Goal: Transaction & Acquisition: Book appointment/travel/reservation

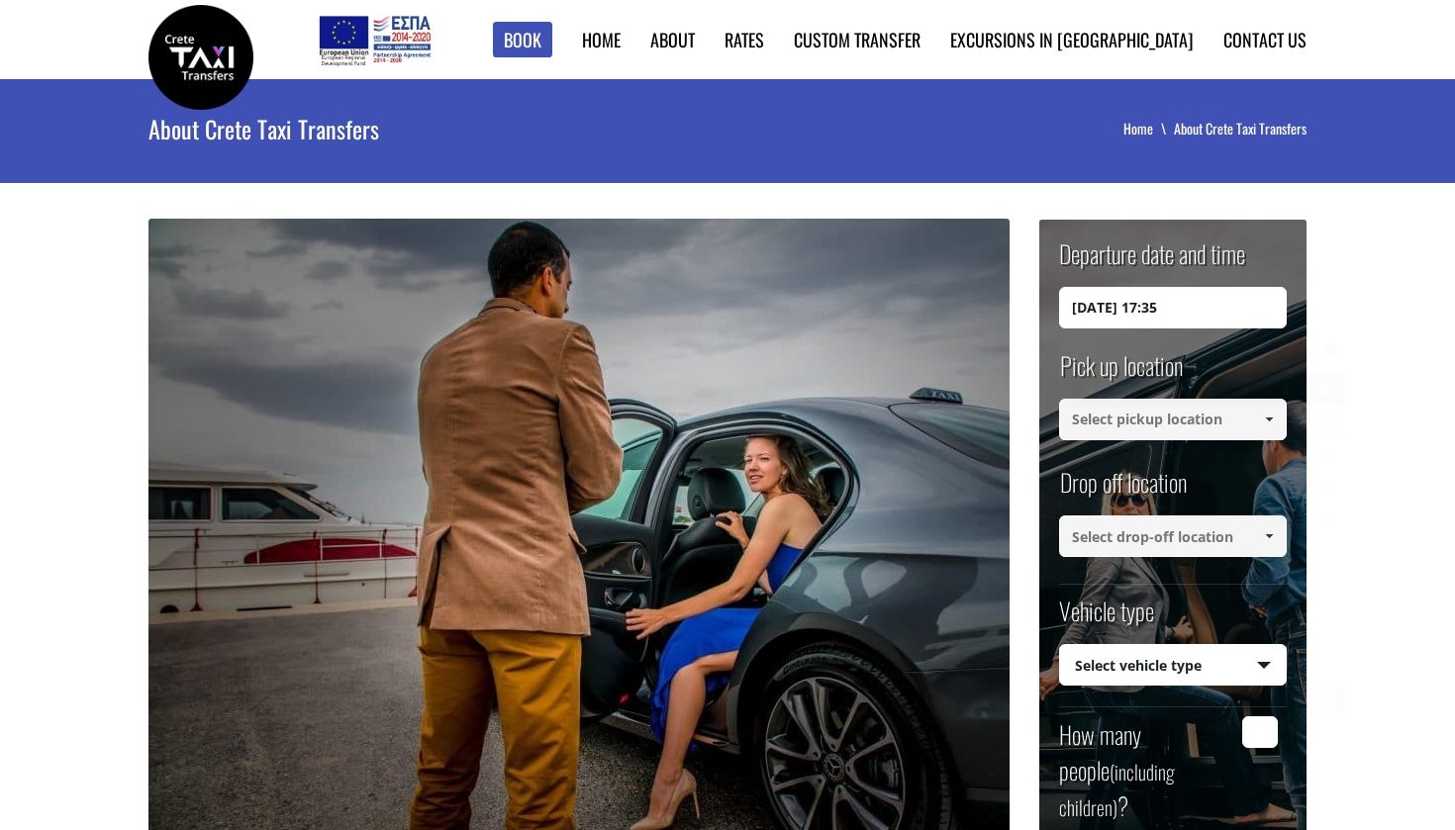
click at [1132, 321] on input "[DATE] 17:35" at bounding box center [1173, 308] width 228 height 42
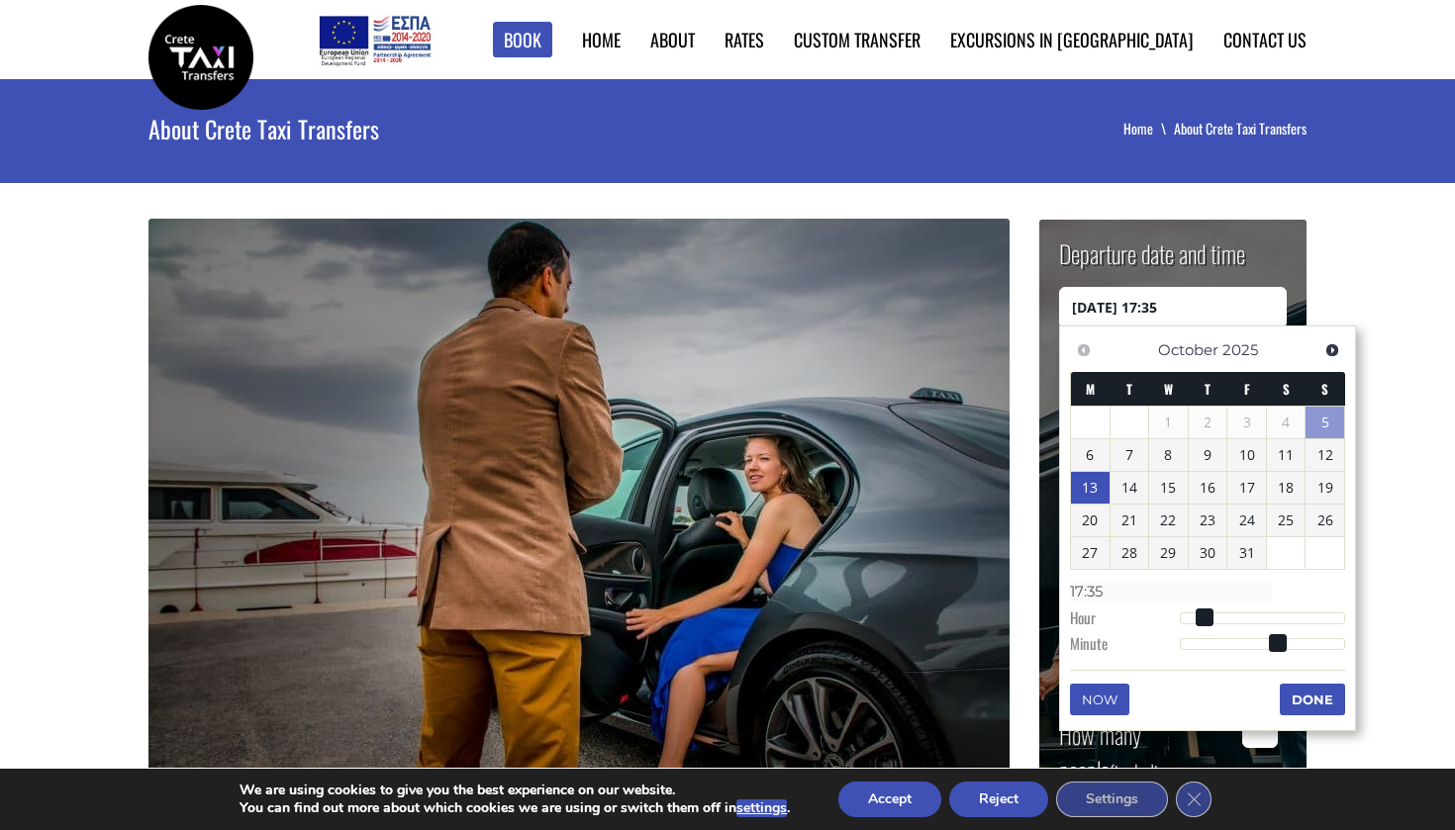
click at [1088, 488] on link "13" at bounding box center [1090, 488] width 39 height 32
type input "[DATE] 01:00"
type input "01:00"
type input "[DATE] 02:00"
type input "02:00"
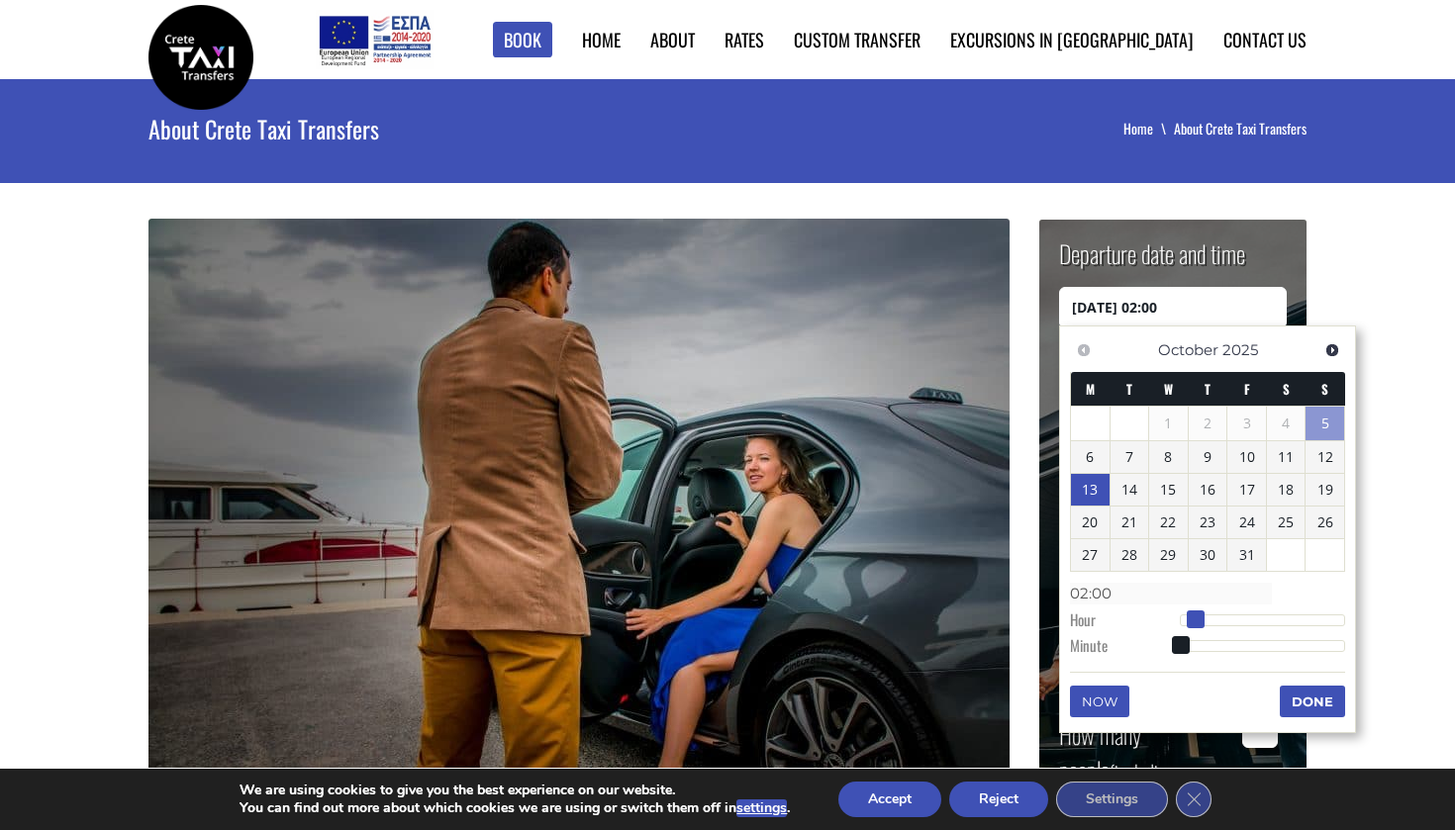
type input "[DATE] 03:00"
type input "03:00"
type input "[DATE] 04:00"
type input "04:00"
type input "[DATE] 05:00"
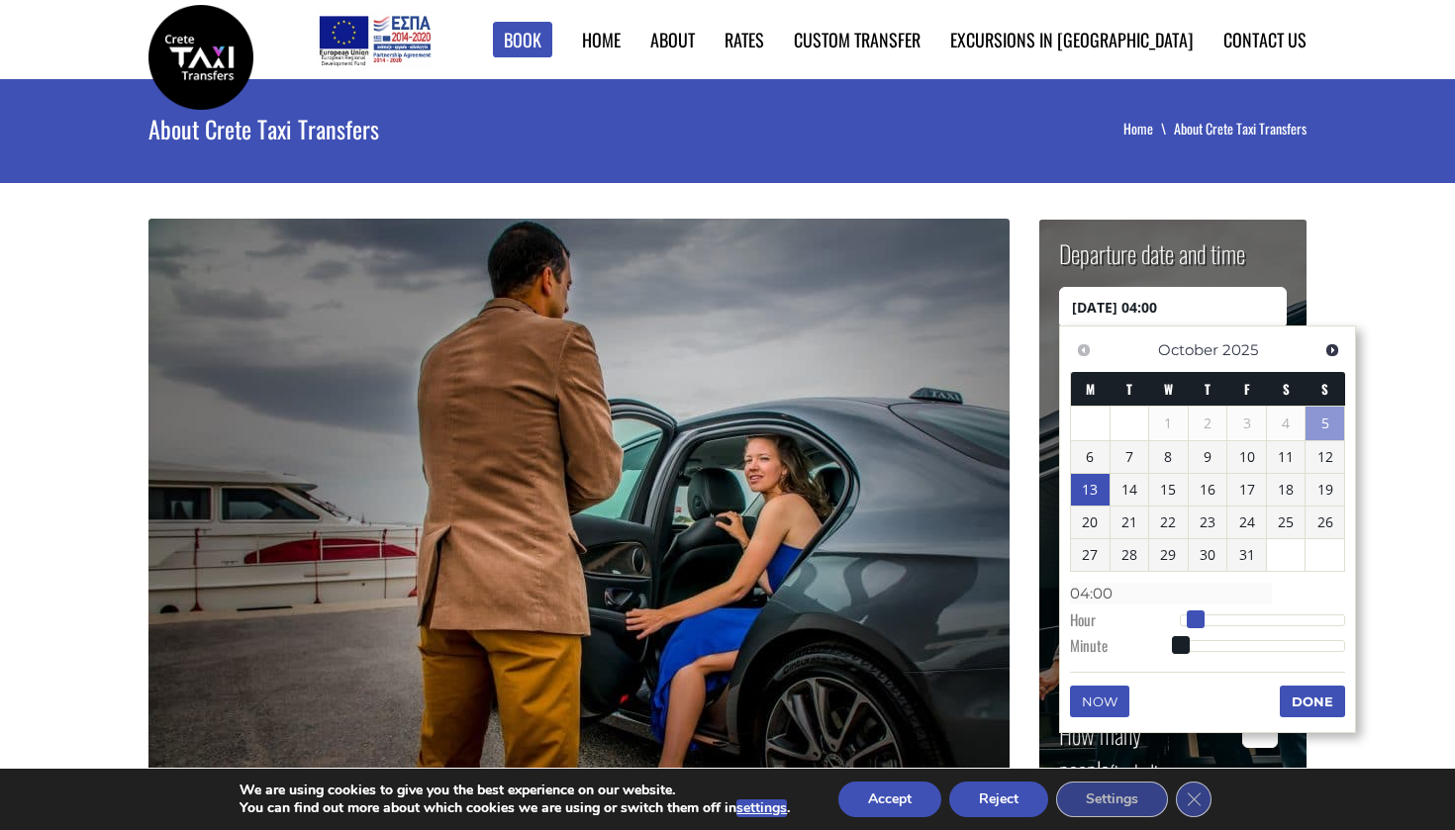
type input "05:00"
type input "[DATE] 06:00"
type input "06:00"
type input "[DATE] 07:00"
type input "07:00"
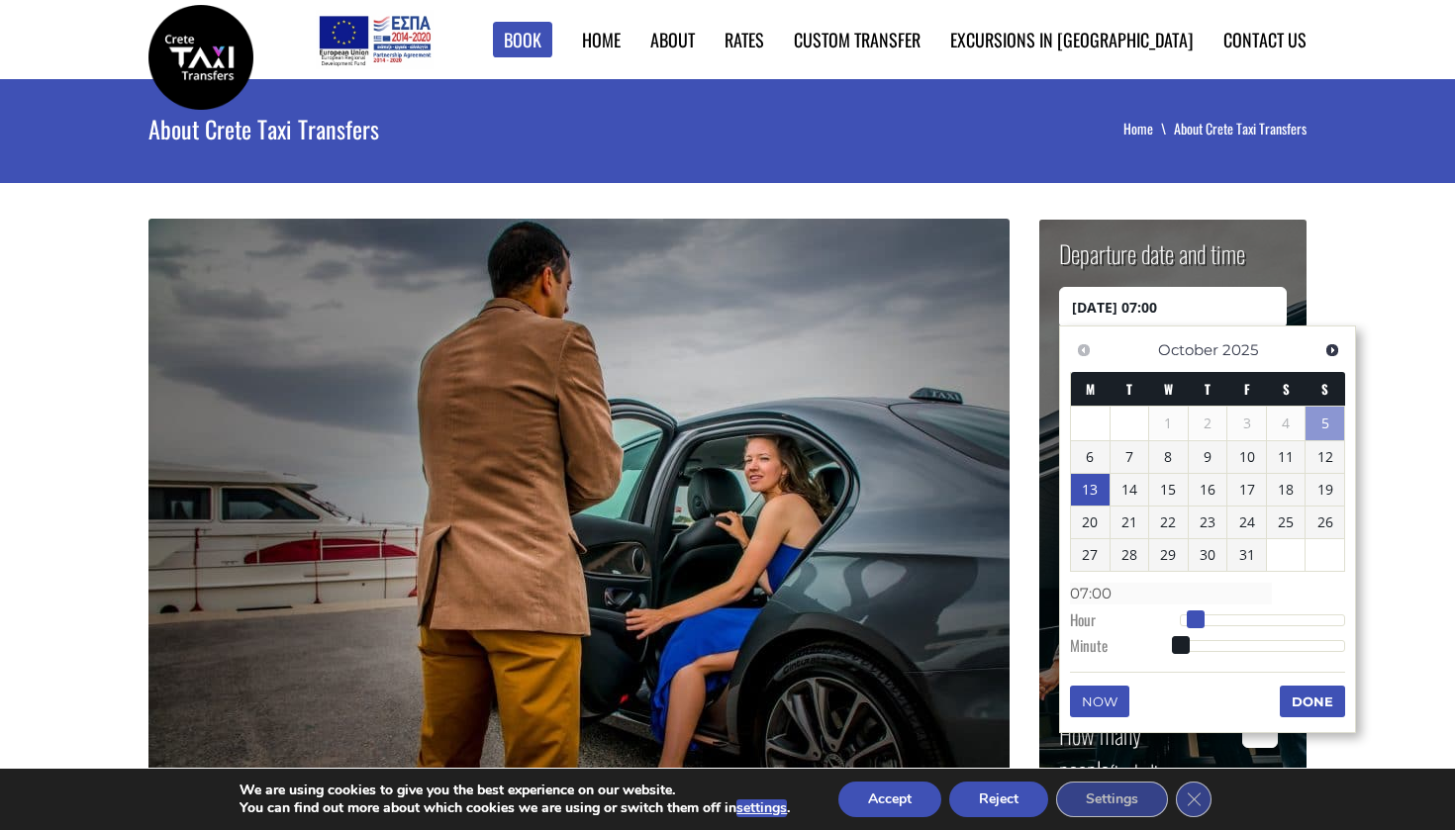
type input "[DATE] 08:00"
type input "08:00"
type input "[DATE] 09:00"
type input "09:00"
type input "[DATE] 10:00"
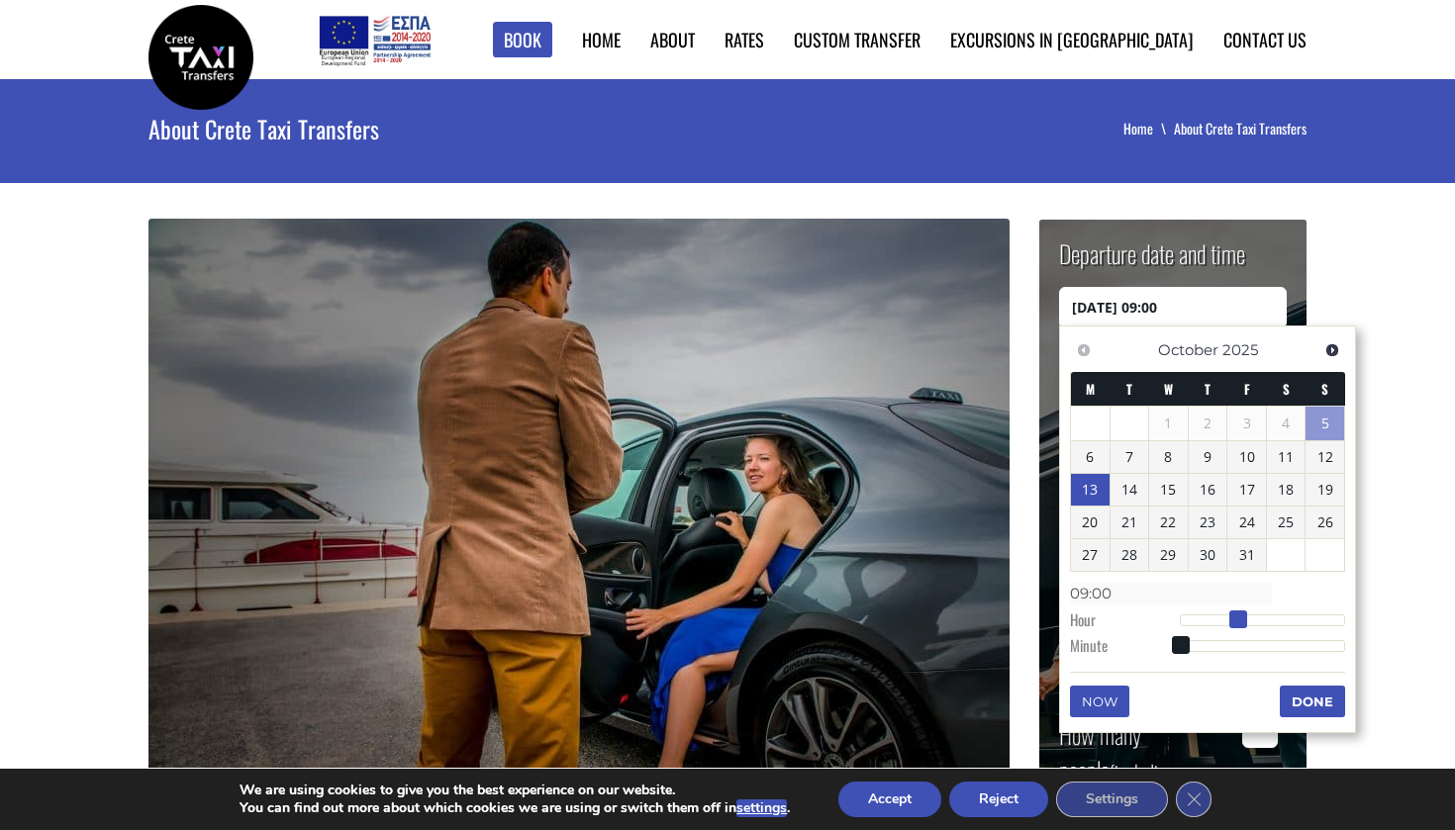
type input "10:00"
type input "[DATE] 11:00"
type input "11:00"
type input "[DATE] 12:00"
type input "12:00"
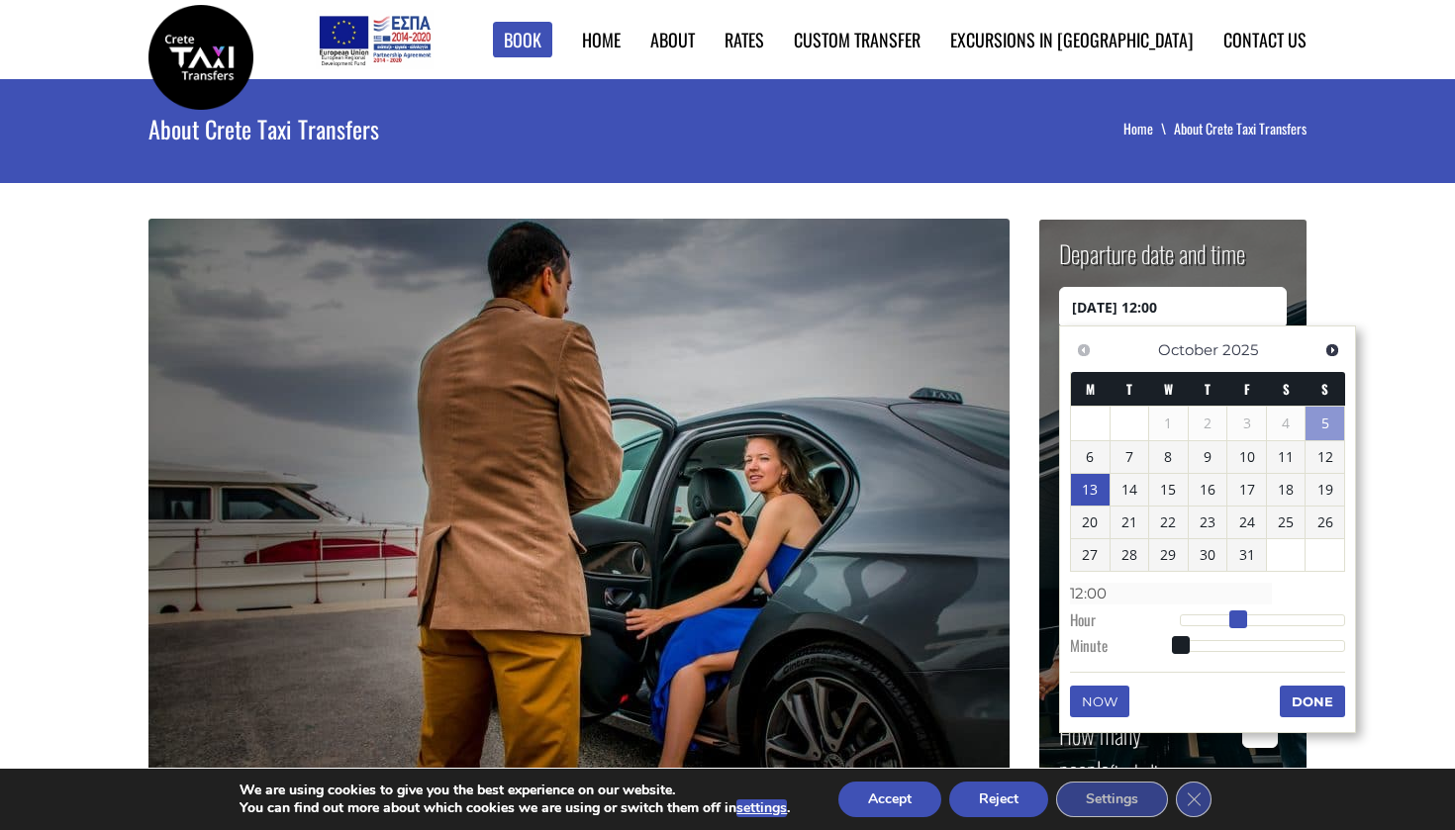
type input "[DATE] 13:00"
type input "13:00"
type input "[DATE] 14:00"
type input "14:00"
type input "[DATE] 15:00"
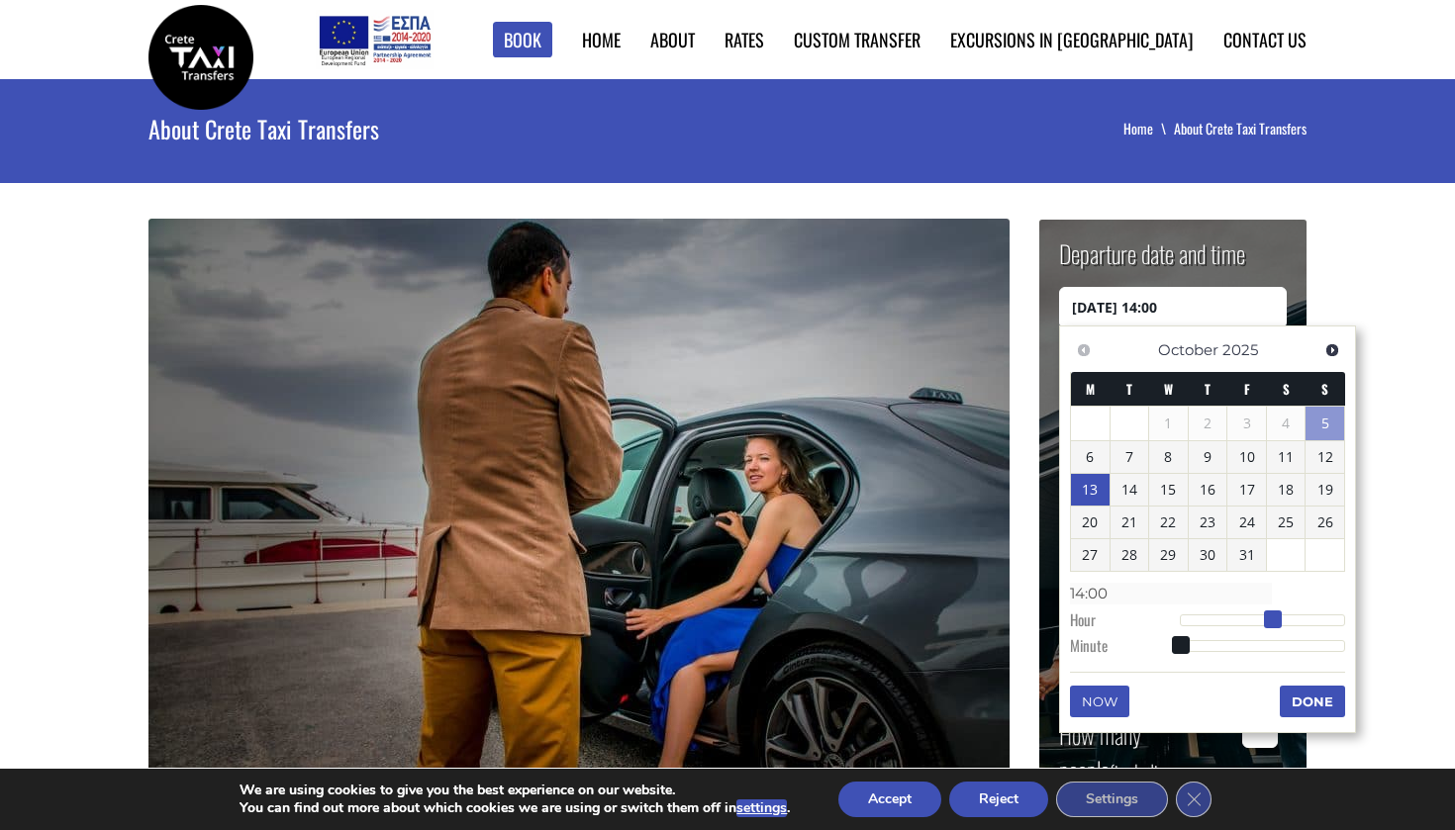
type input "15:00"
type input "[DATE] 16:00"
type input "16:00"
type input "[DATE] 17:00"
type input "17:00"
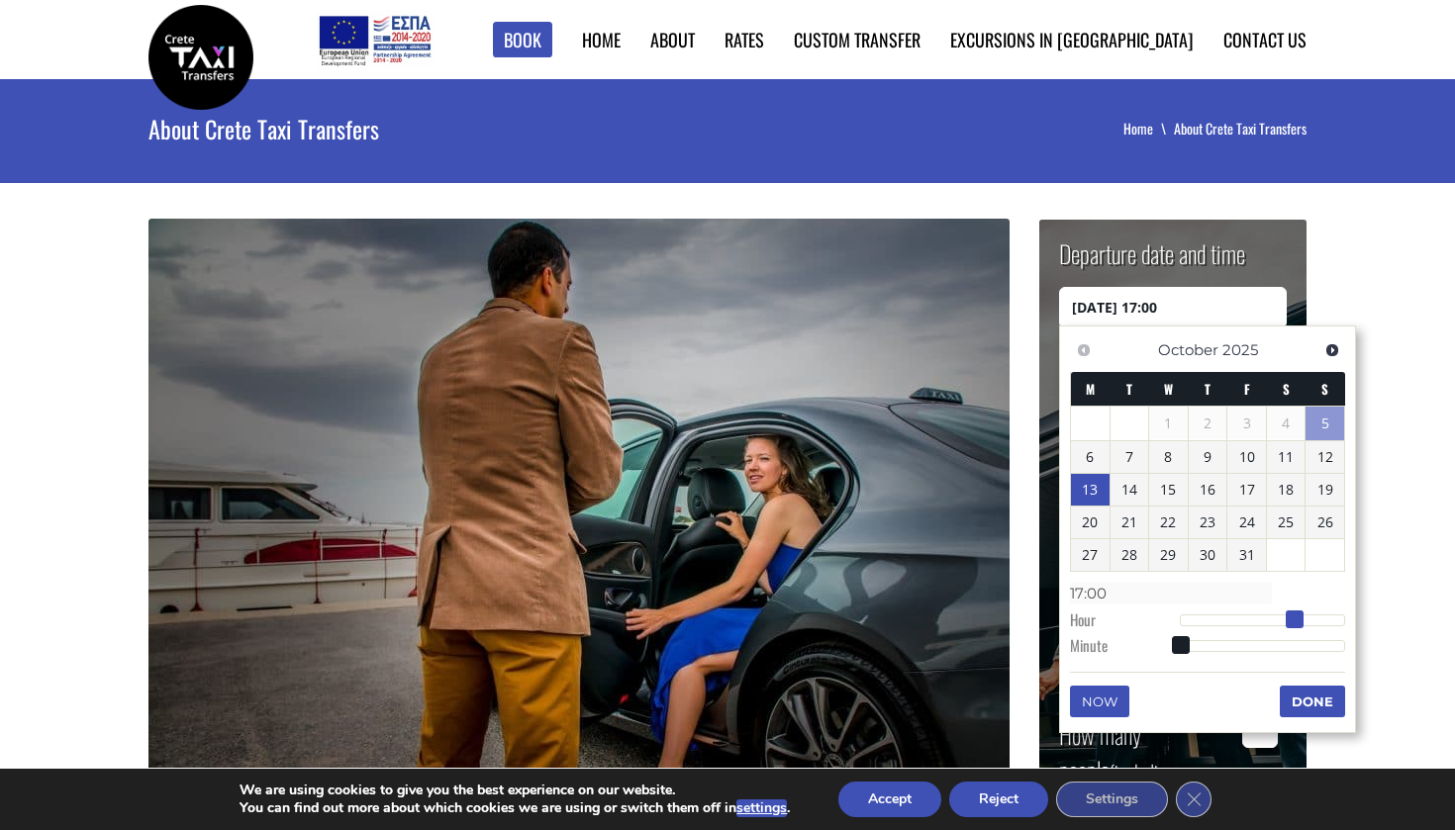
type input "[DATE] 18:00"
type input "18:00"
type input "[DATE] 19:00"
type input "19:00"
type input "[DATE] 20:00"
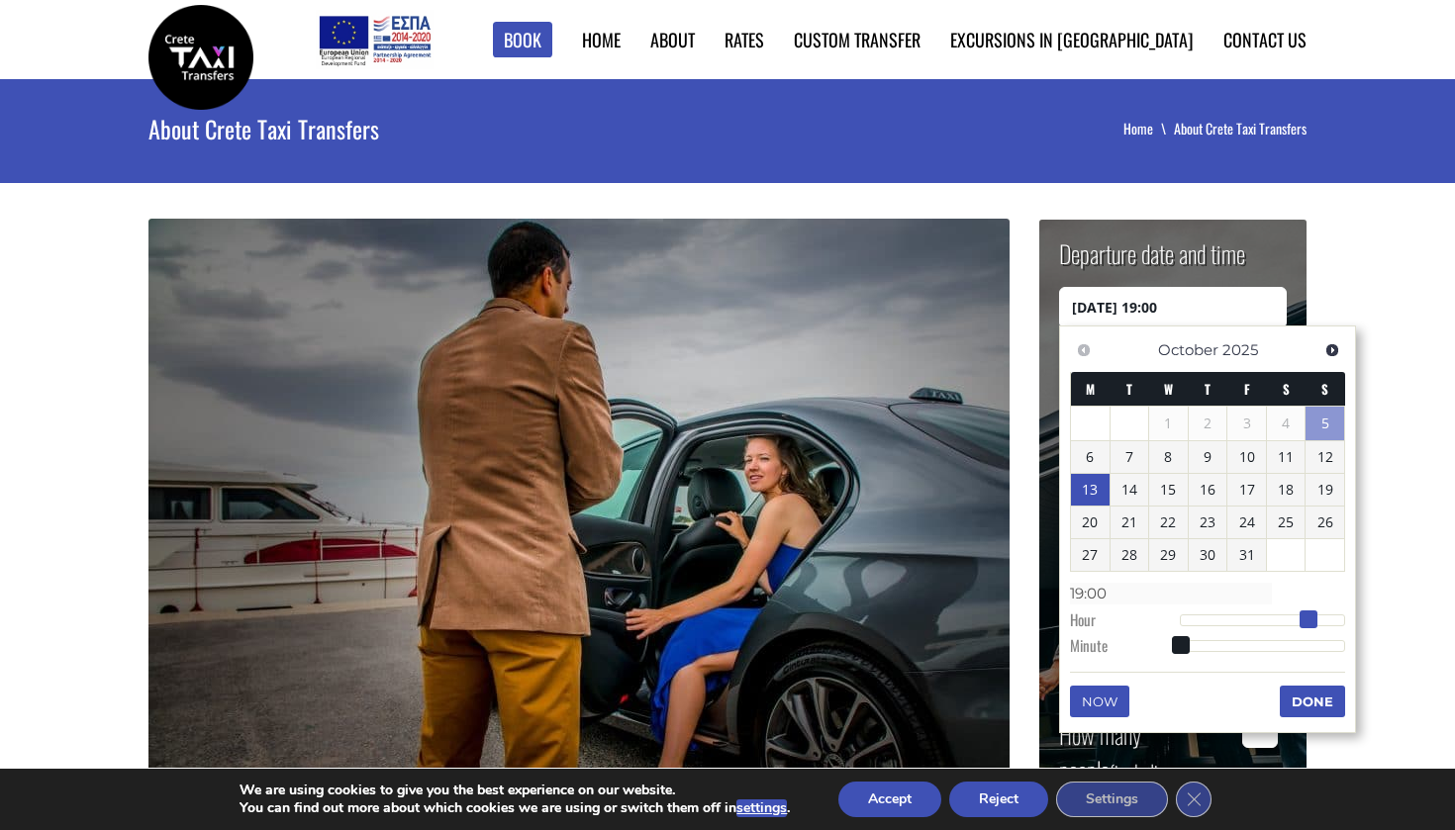
type input "20:00"
type input "[DATE] 21:00"
type input "21:00"
type input "[DATE] 22:00"
type input "22:00"
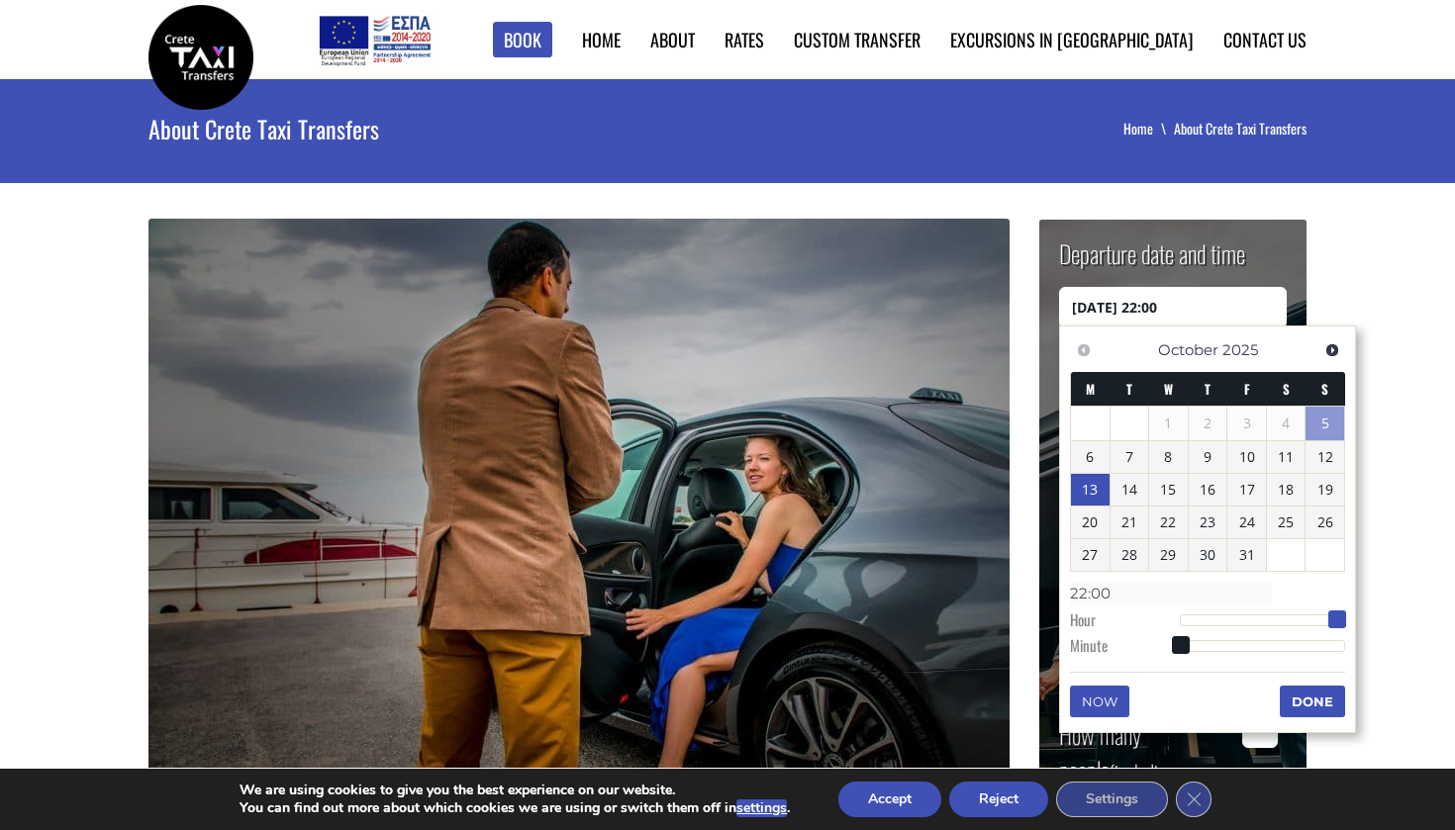
drag, startPoint x: 1181, startPoint y: 617, endPoint x: 1335, endPoint y: 614, distance: 154.4
click at [1335, 614] on span at bounding box center [1337, 620] width 18 height 18
type input "[DATE] 22:01"
type input "22:01"
type input "[DATE] 22:02"
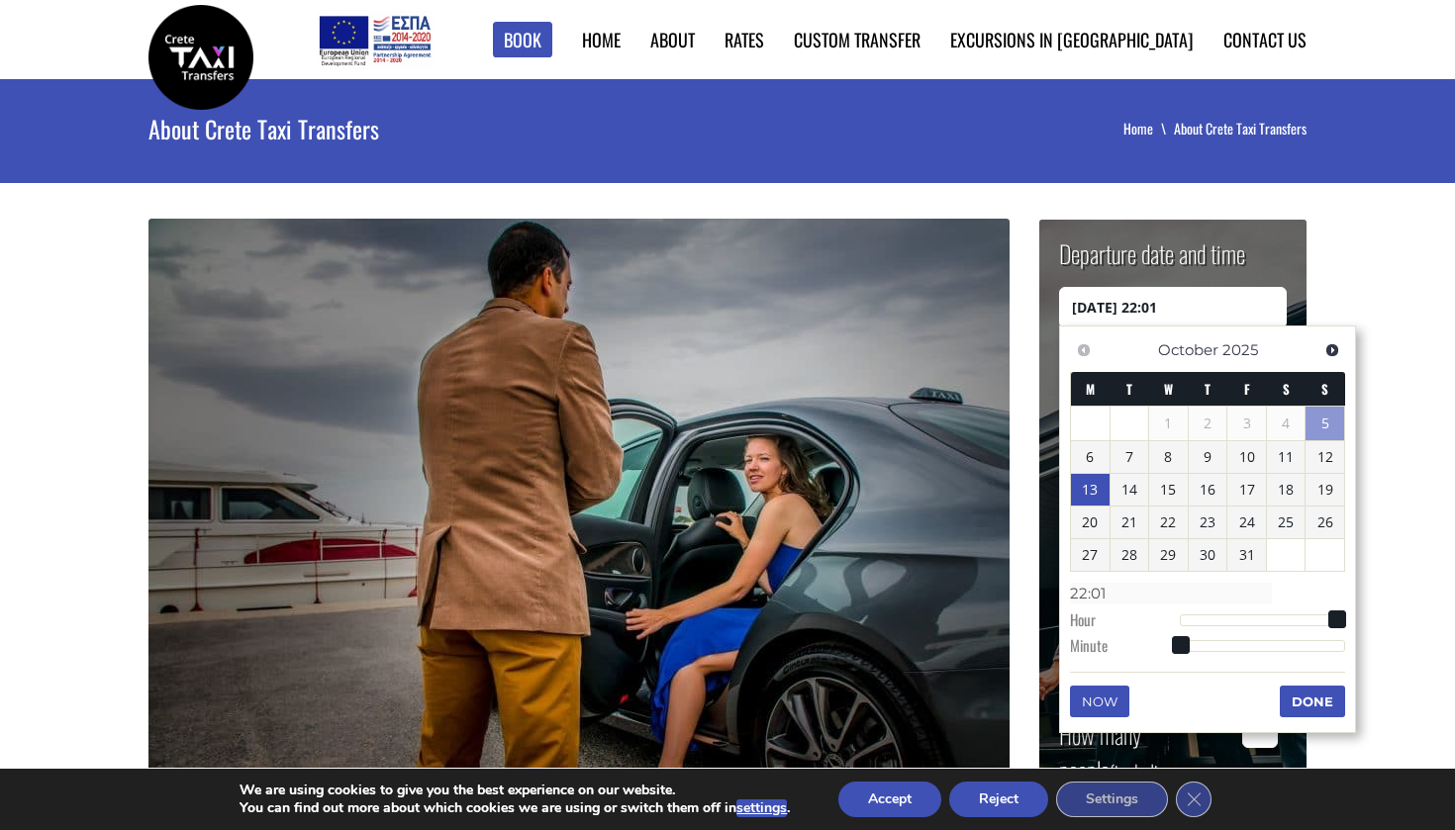
type input "22:02"
type input "[DATE] 22:03"
type input "22:03"
type input "[DATE] 22:04"
type input "22:04"
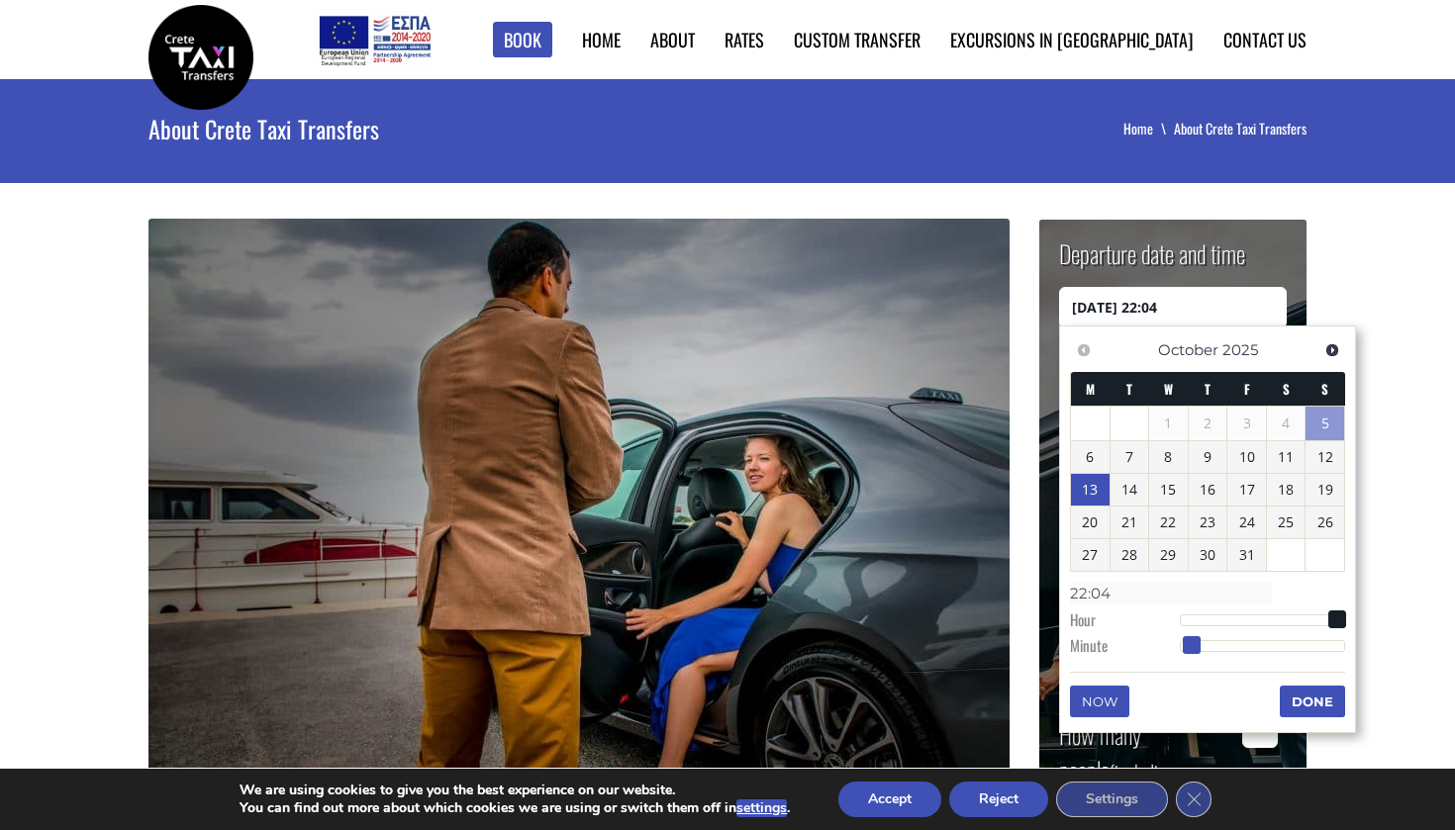
type input "[DATE] 22:05"
type input "22:05"
type input "[DATE] 22:06"
type input "22:06"
type input "[DATE] 22:07"
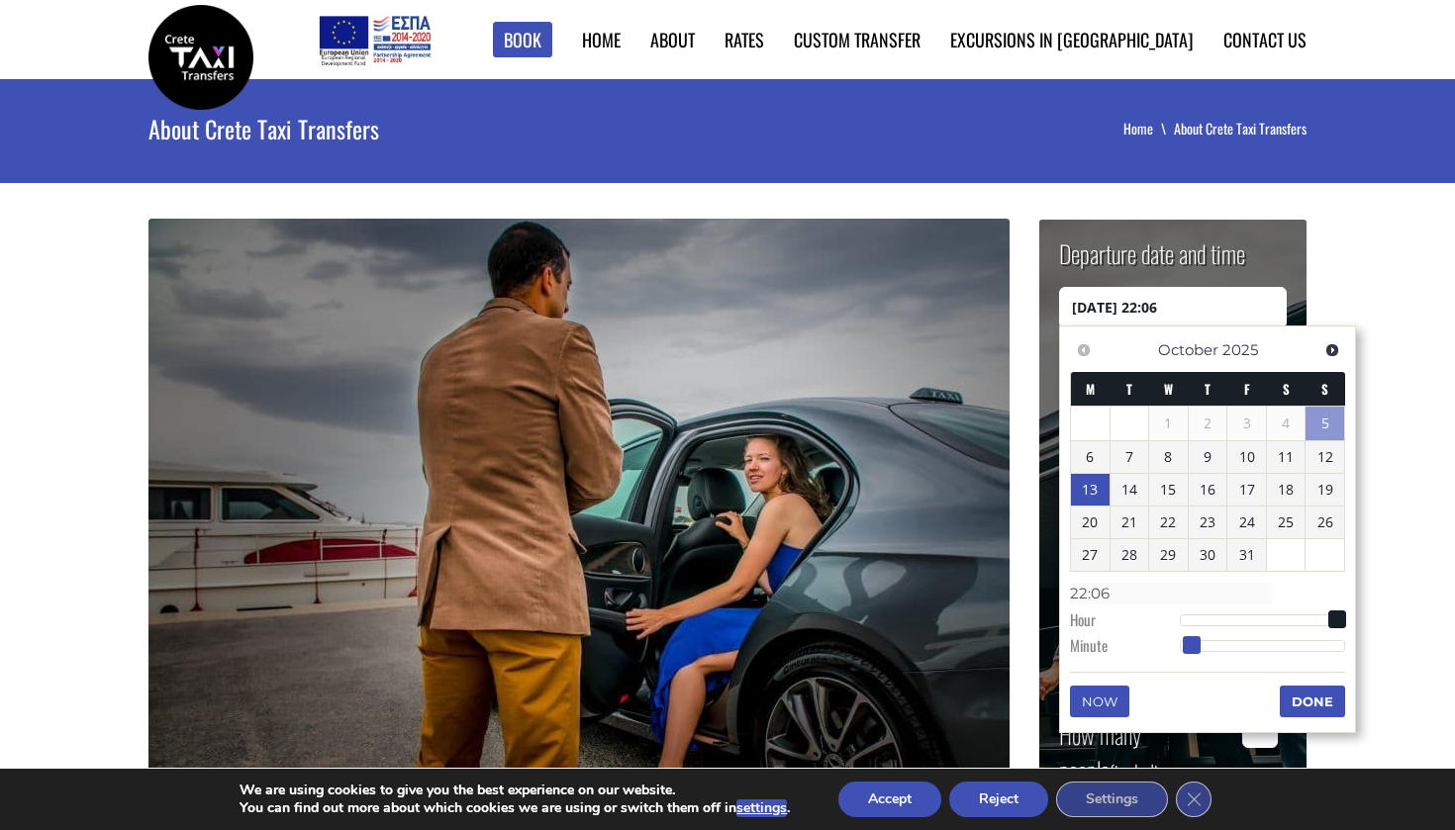
type input "22:07"
type input "[DATE] 22:08"
type input "22:08"
type input "[DATE] 22:09"
type input "22:09"
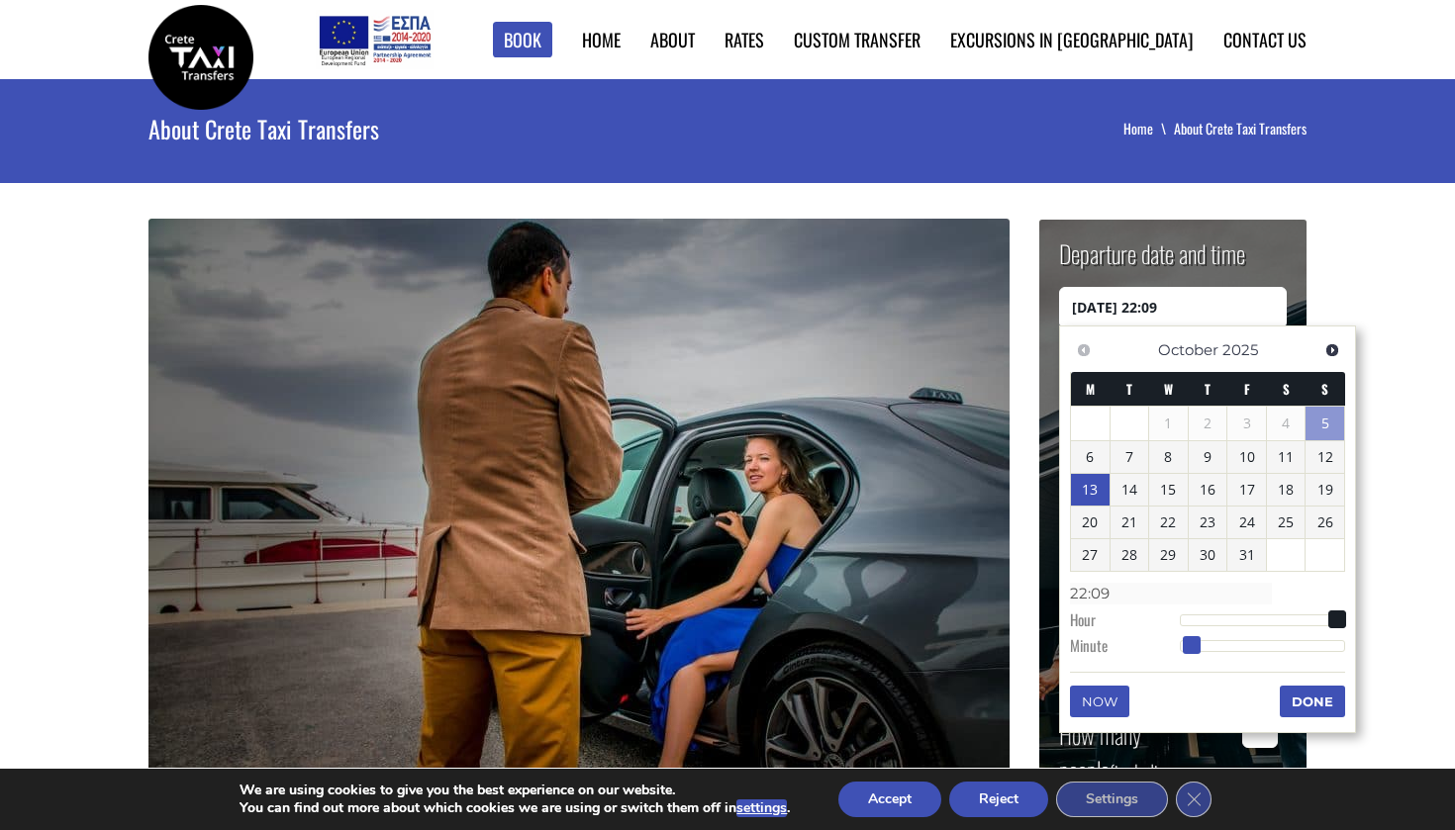
type input "[DATE] 22:10"
type input "22:10"
type input "[DATE] 22:11"
type input "22:11"
type input "[DATE] 22:12"
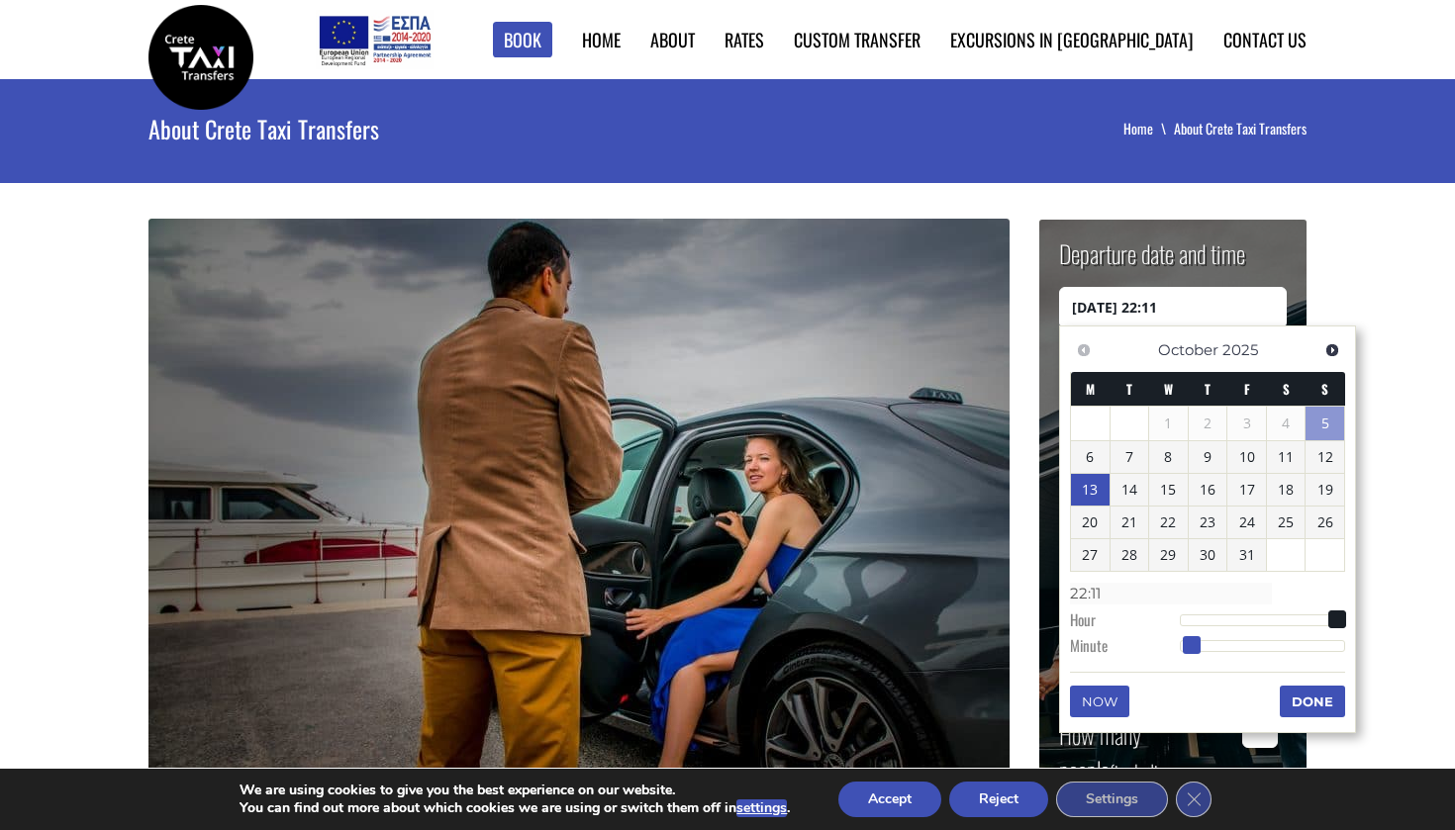
type input "22:12"
type input "[DATE] 22:13"
type input "22:13"
type input "[DATE] 22:14"
type input "22:14"
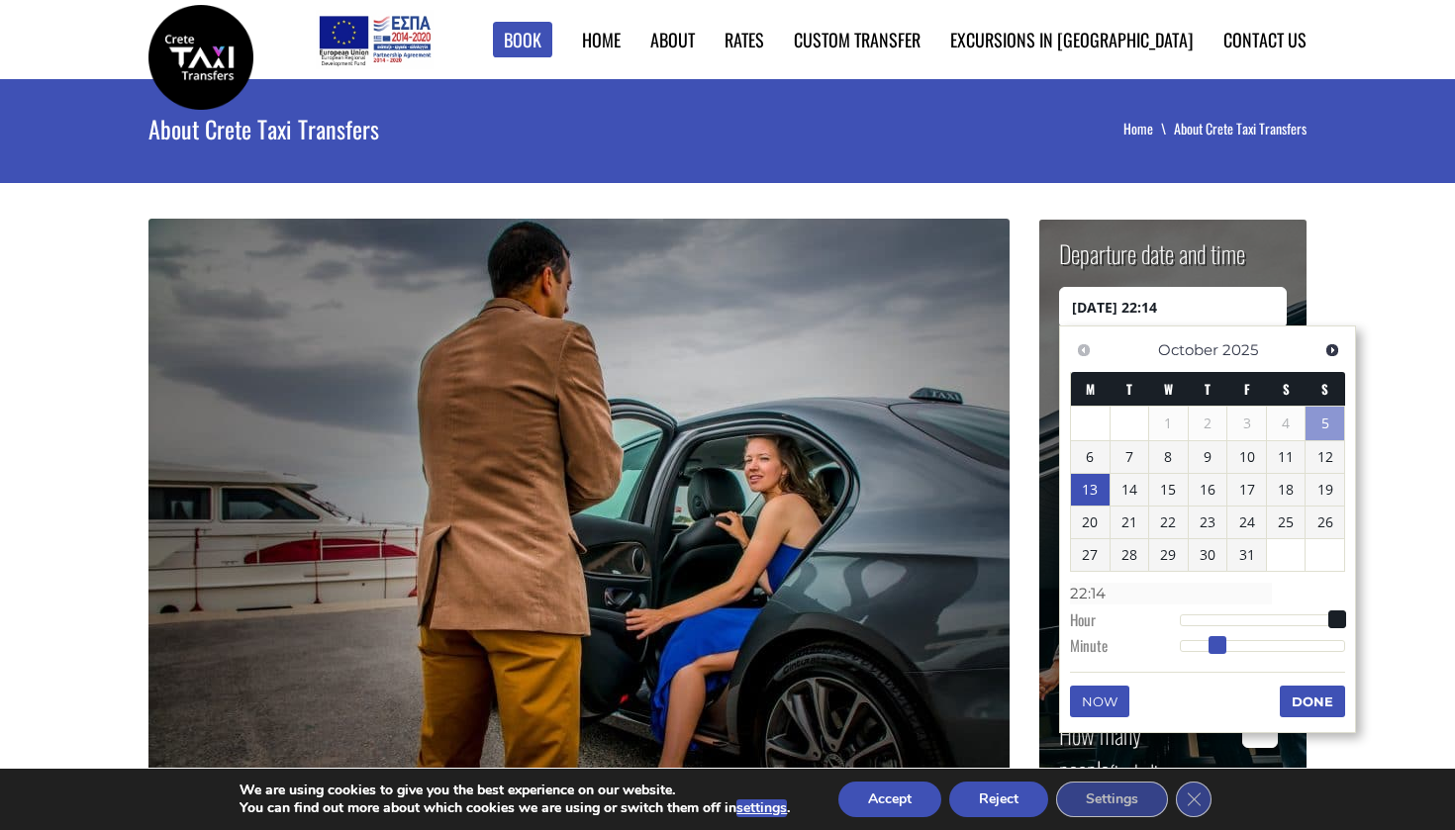
type input "[DATE] 22:15"
type input "22:15"
type input "[DATE] 22:16"
type input "22:16"
type input "[DATE] 22:17"
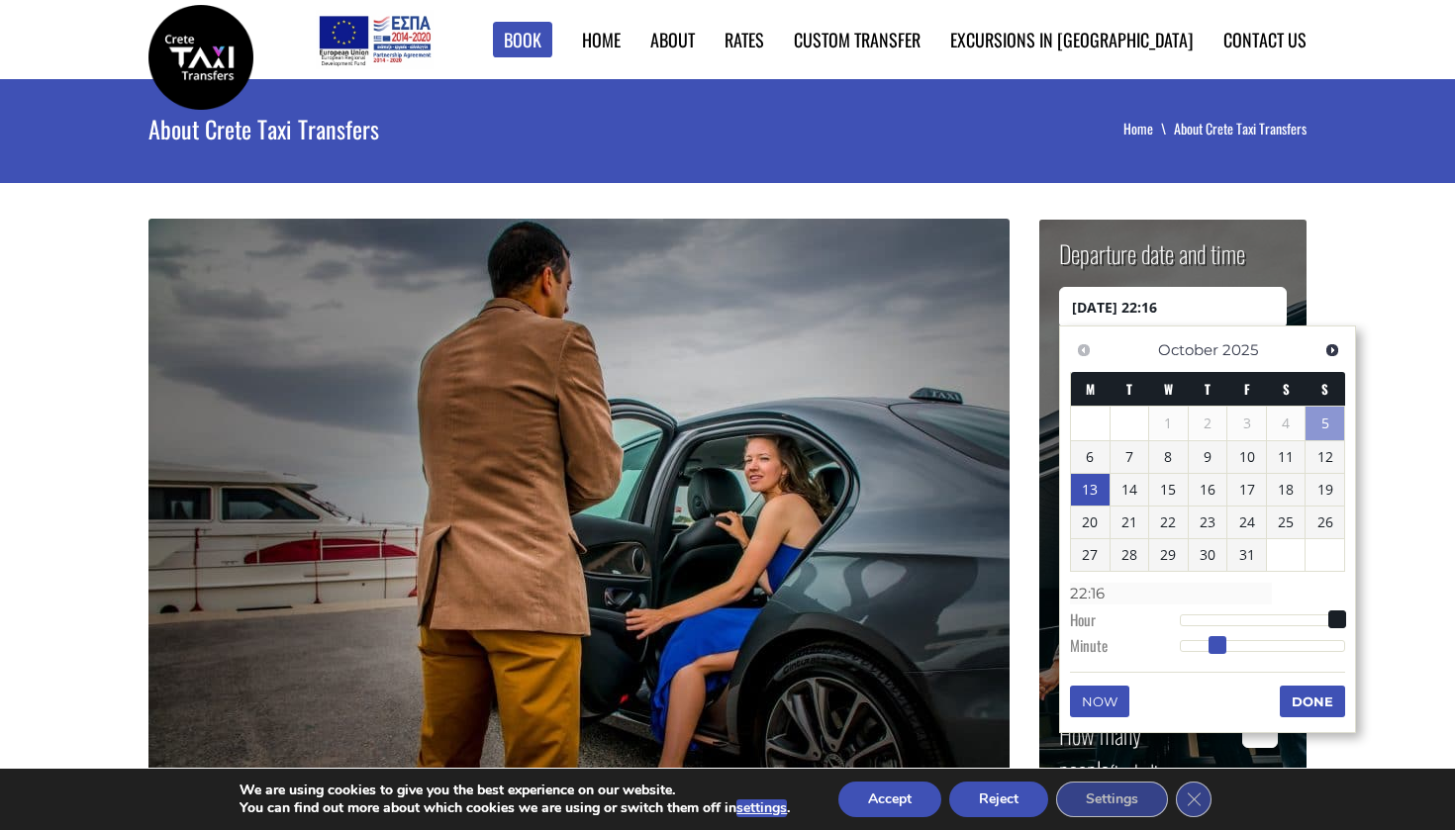
type input "22:17"
type input "[DATE] 22:18"
type input "22:18"
type input "[DATE] 22:19"
type input "22:19"
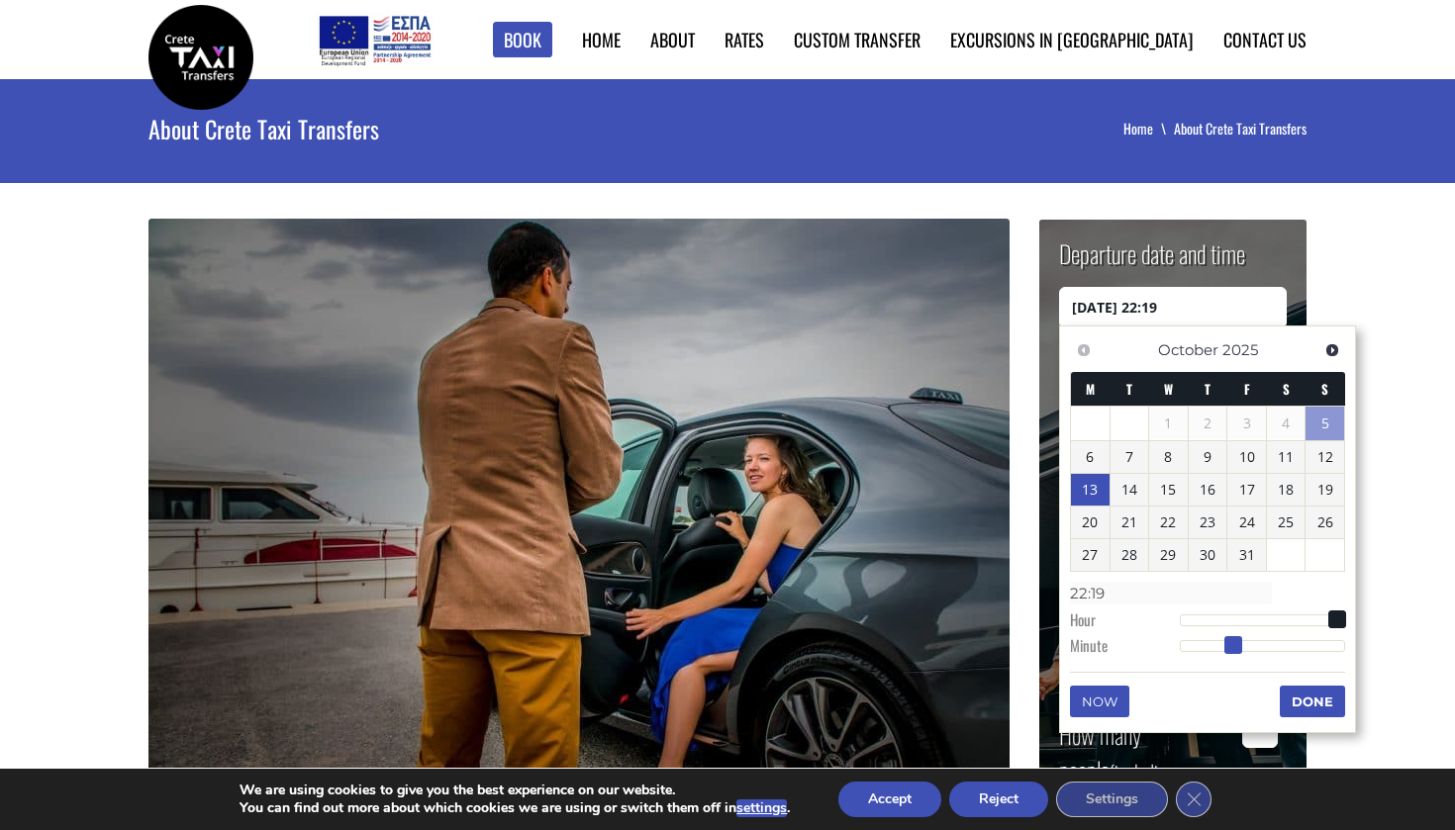
type input "[DATE] 22:20"
type input "22:20"
type input "[DATE] 22:21"
type input "22:21"
type input "[DATE] 22:22"
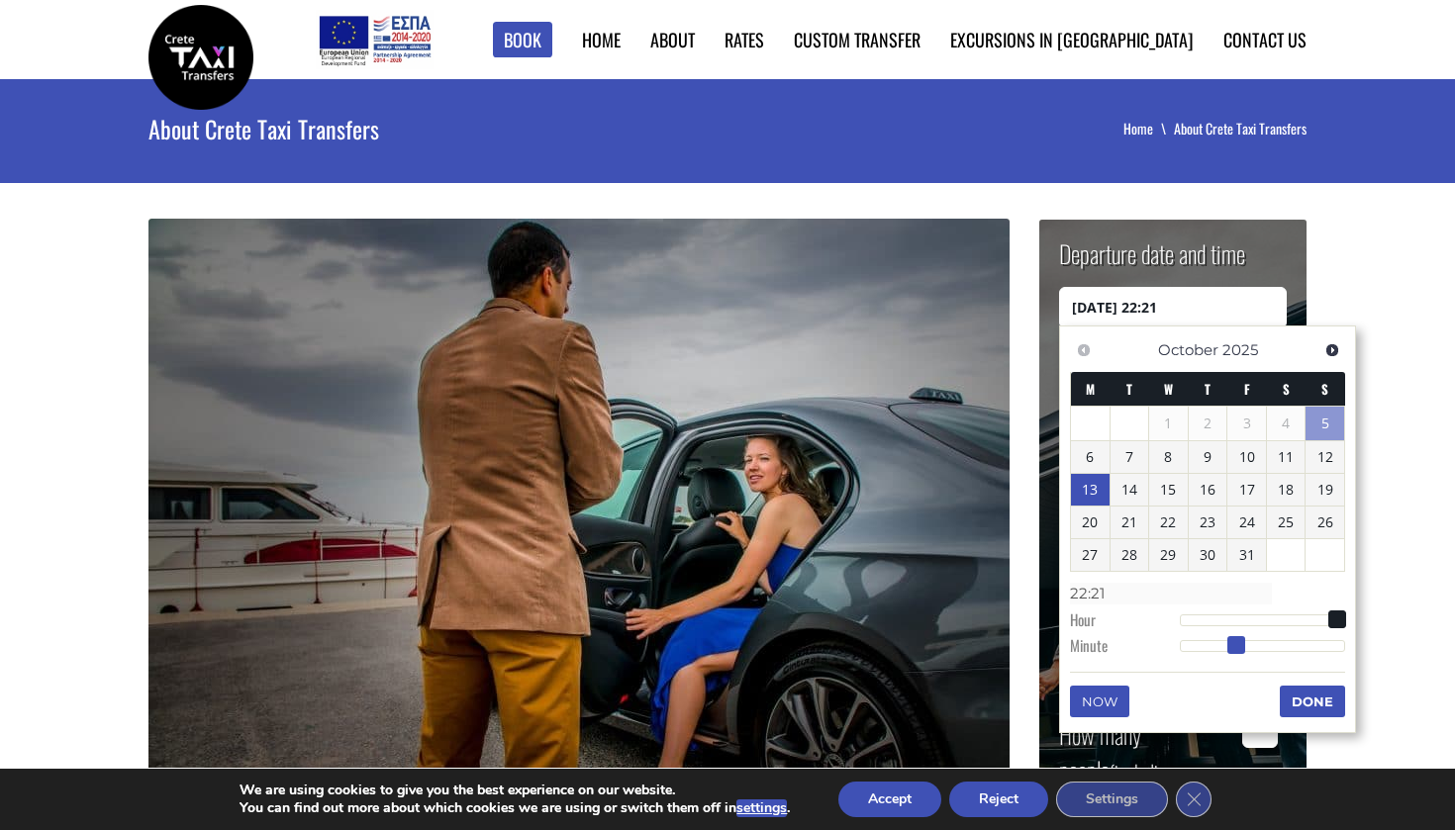
type input "22:22"
type input "[DATE] 22:23"
type input "22:23"
type input "[DATE] 22:24"
type input "22:24"
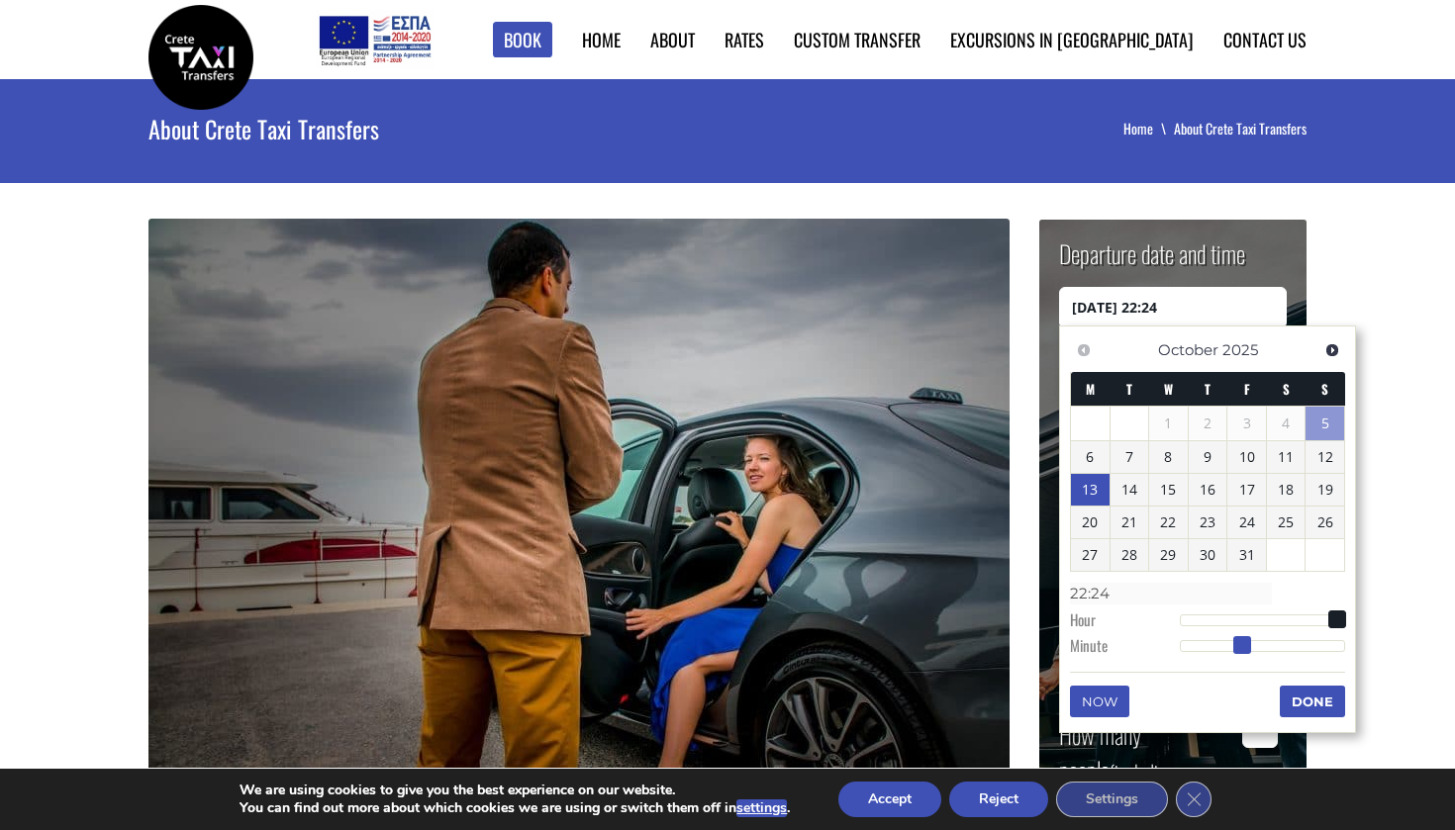
type input "[DATE] 22:25"
type input "22:25"
type input "[DATE] 22:26"
type input "22:26"
type input "[DATE] 22:27"
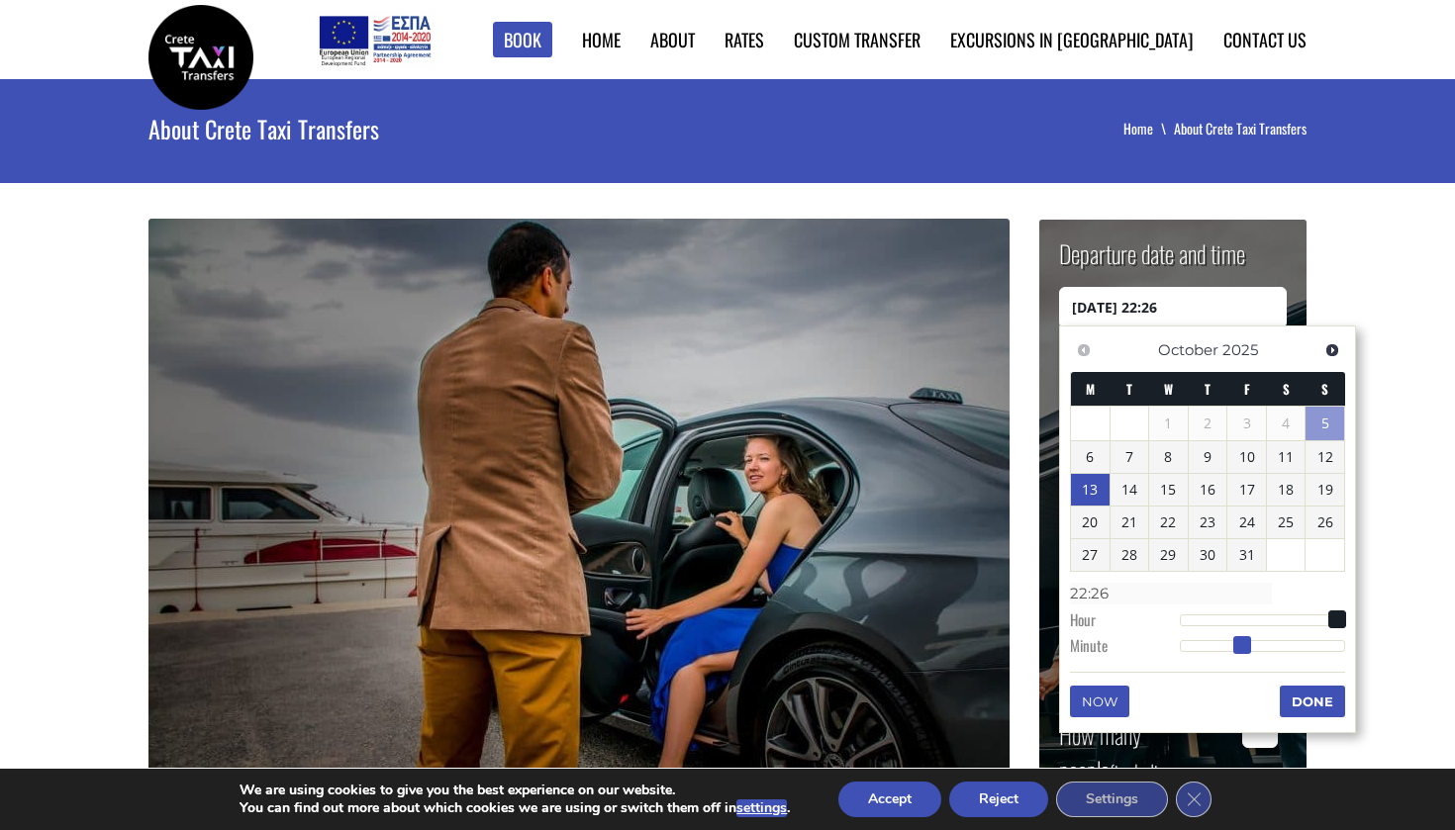
type input "22:27"
type input "[DATE] 22:28"
type input "22:28"
type input "[DATE] 22:29"
type input "22:29"
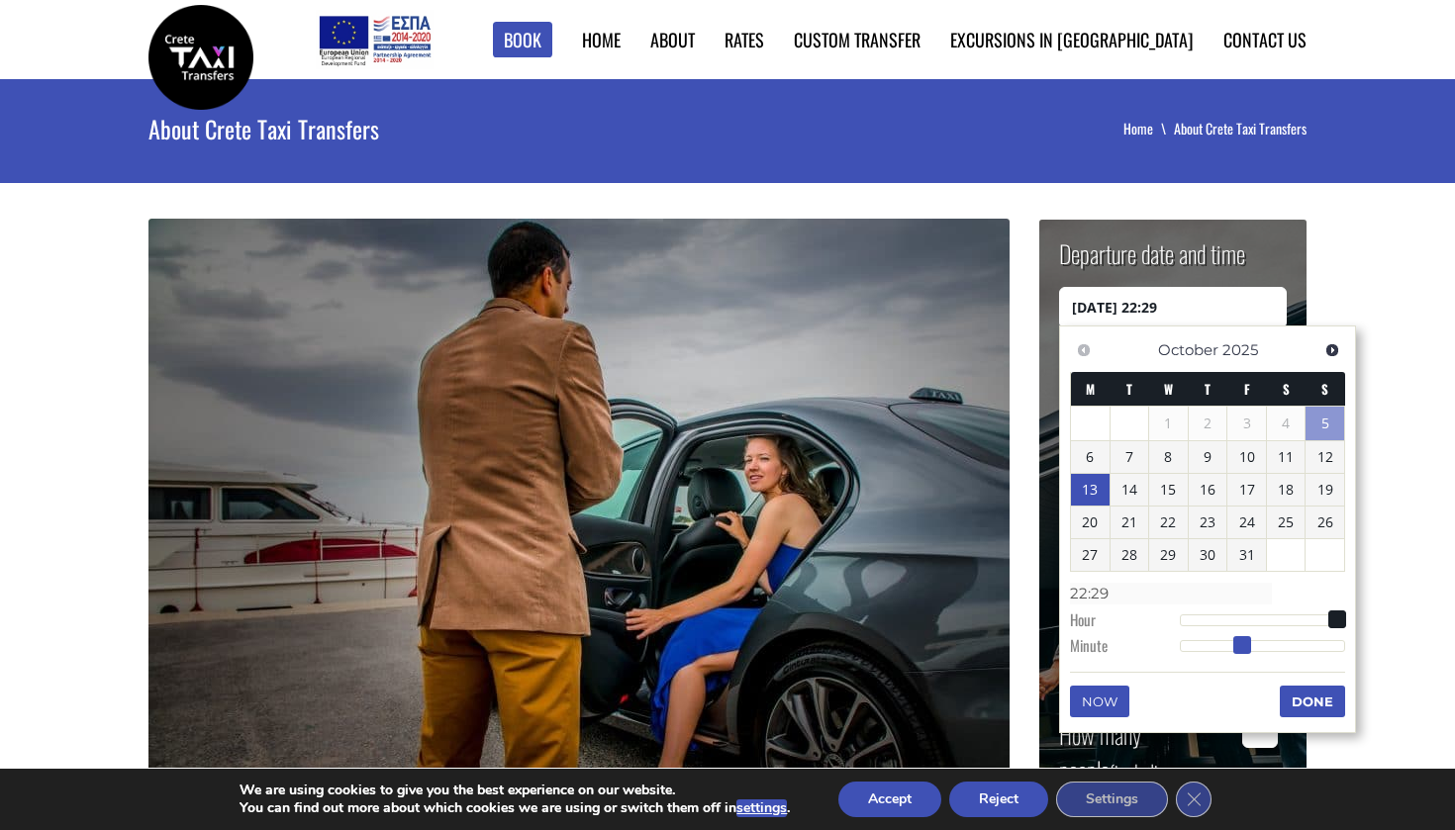
type input "[DATE] 22:30"
type input "22:30"
type input "[DATE] 22:31"
type input "22:31"
type input "[DATE] 22:32"
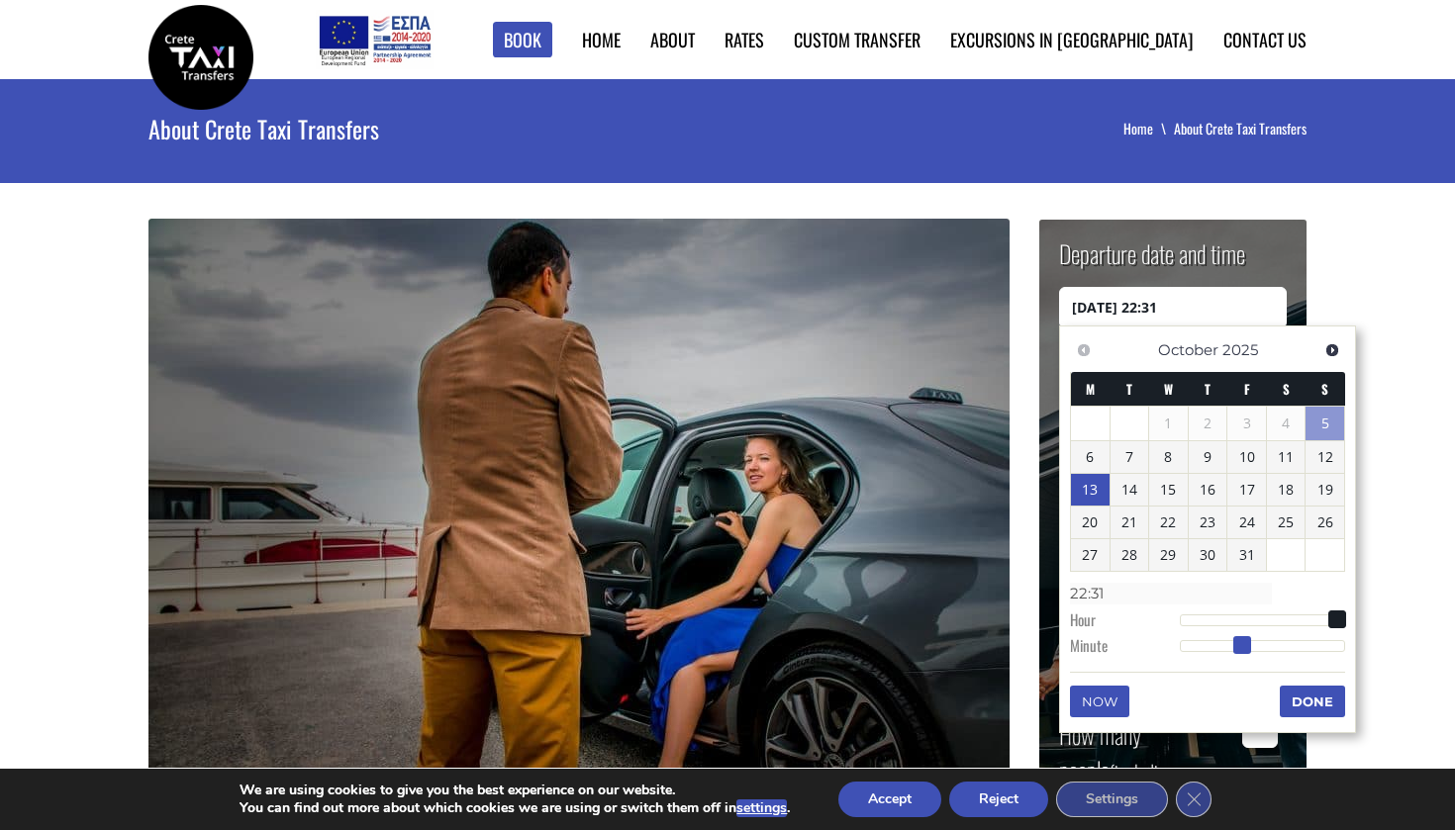
type input "22:32"
drag, startPoint x: 1184, startPoint y: 643, endPoint x: 1273, endPoint y: 646, distance: 89.1
click at [1273, 646] on span at bounding box center [1270, 645] width 18 height 18
click at [1301, 695] on button "Done" at bounding box center [1312, 702] width 65 height 32
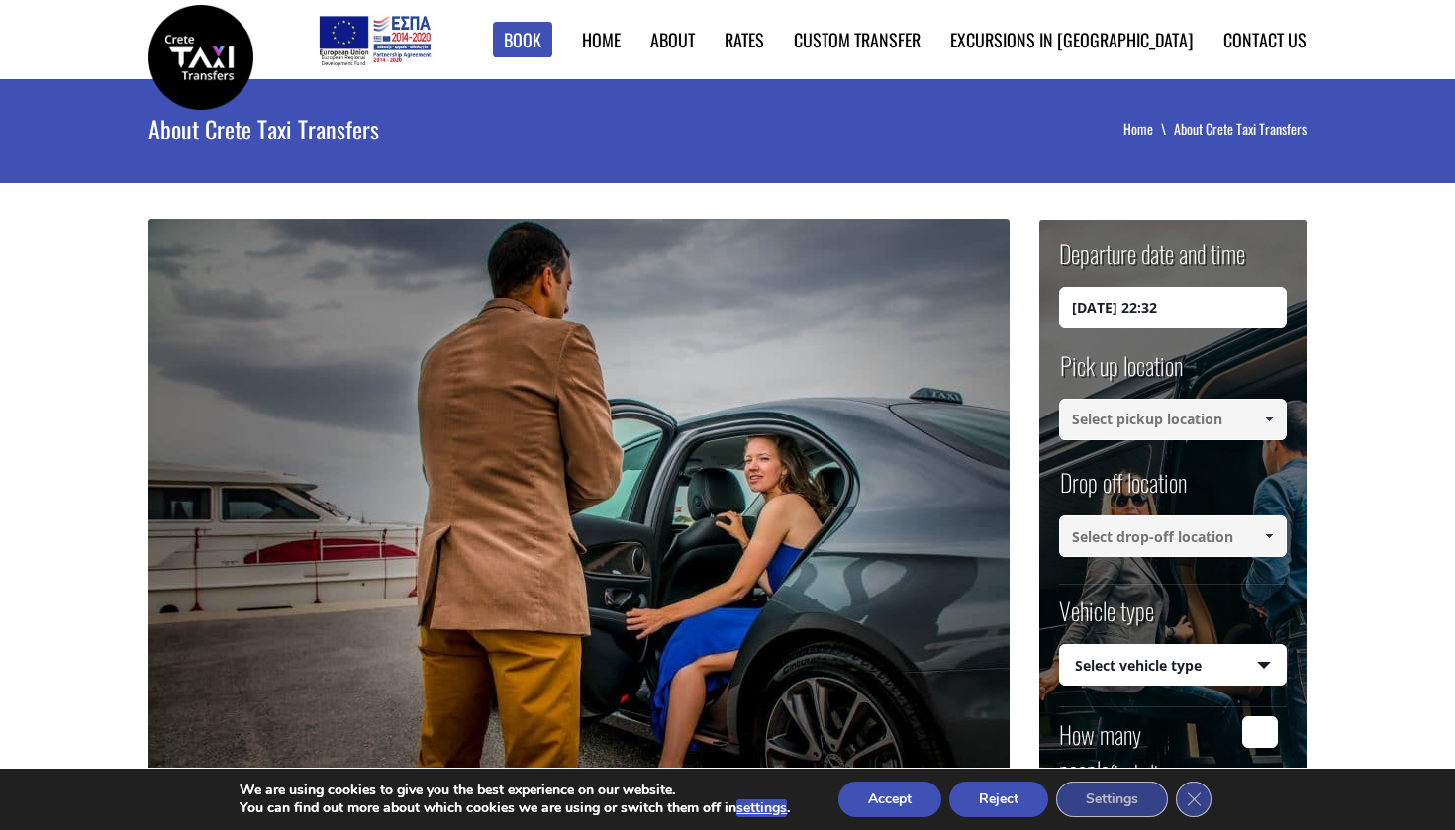
click at [1179, 413] on input at bounding box center [1173, 420] width 228 height 42
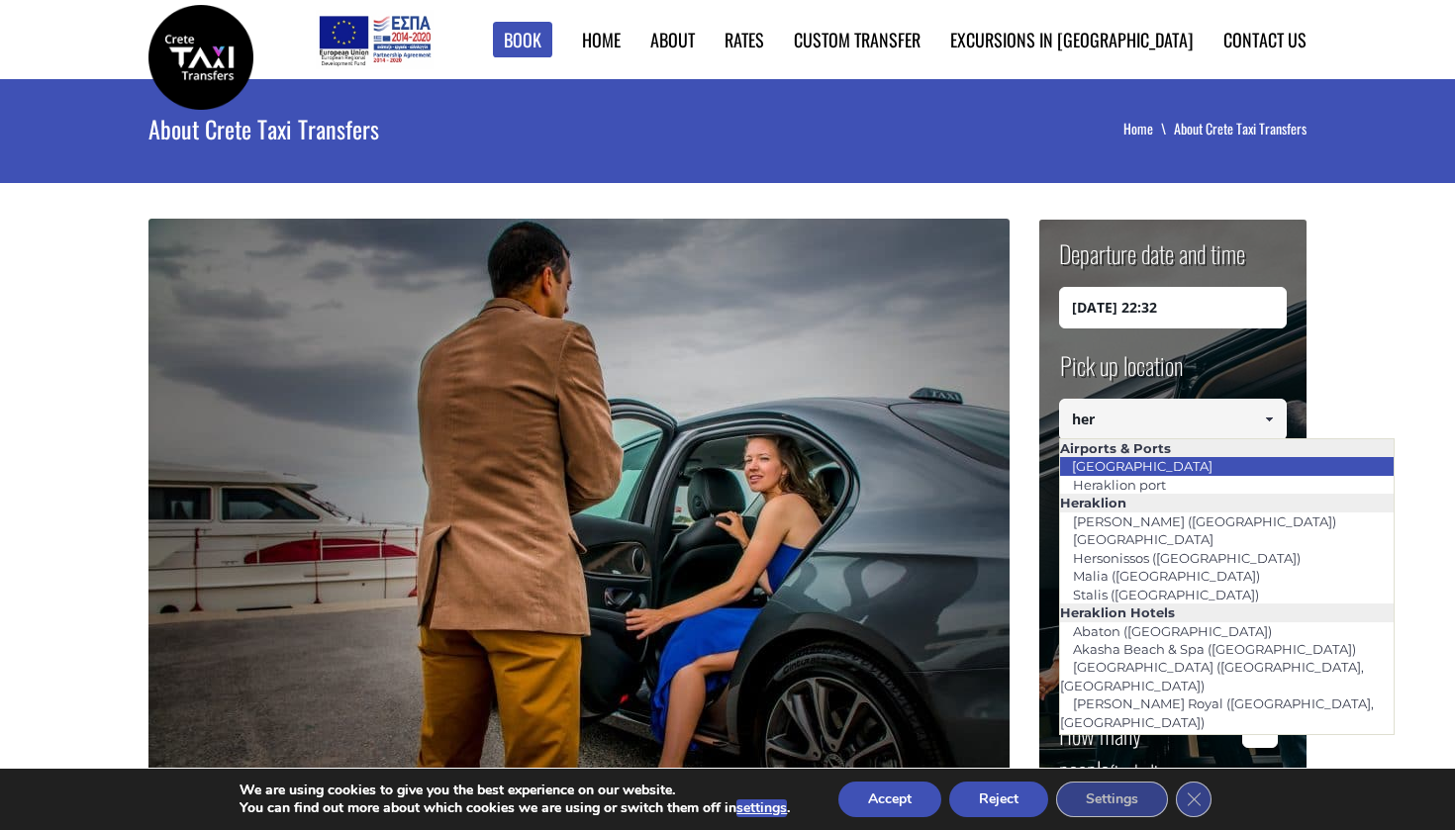
click at [1169, 461] on link "[GEOGRAPHIC_DATA]" at bounding box center [1142, 466] width 166 height 28
type input "[GEOGRAPHIC_DATA]"
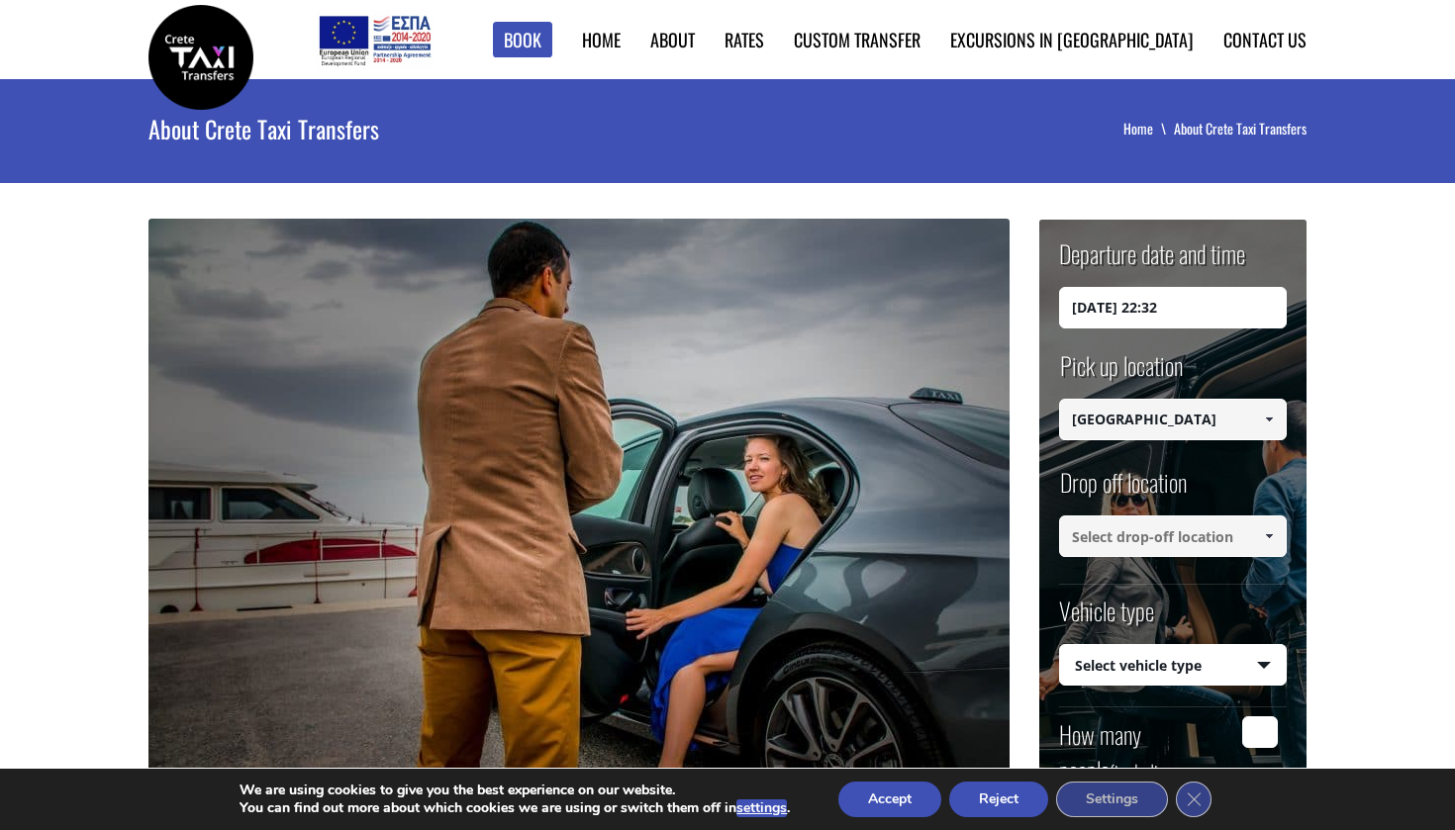
click at [1139, 538] on input at bounding box center [1173, 537] width 228 height 42
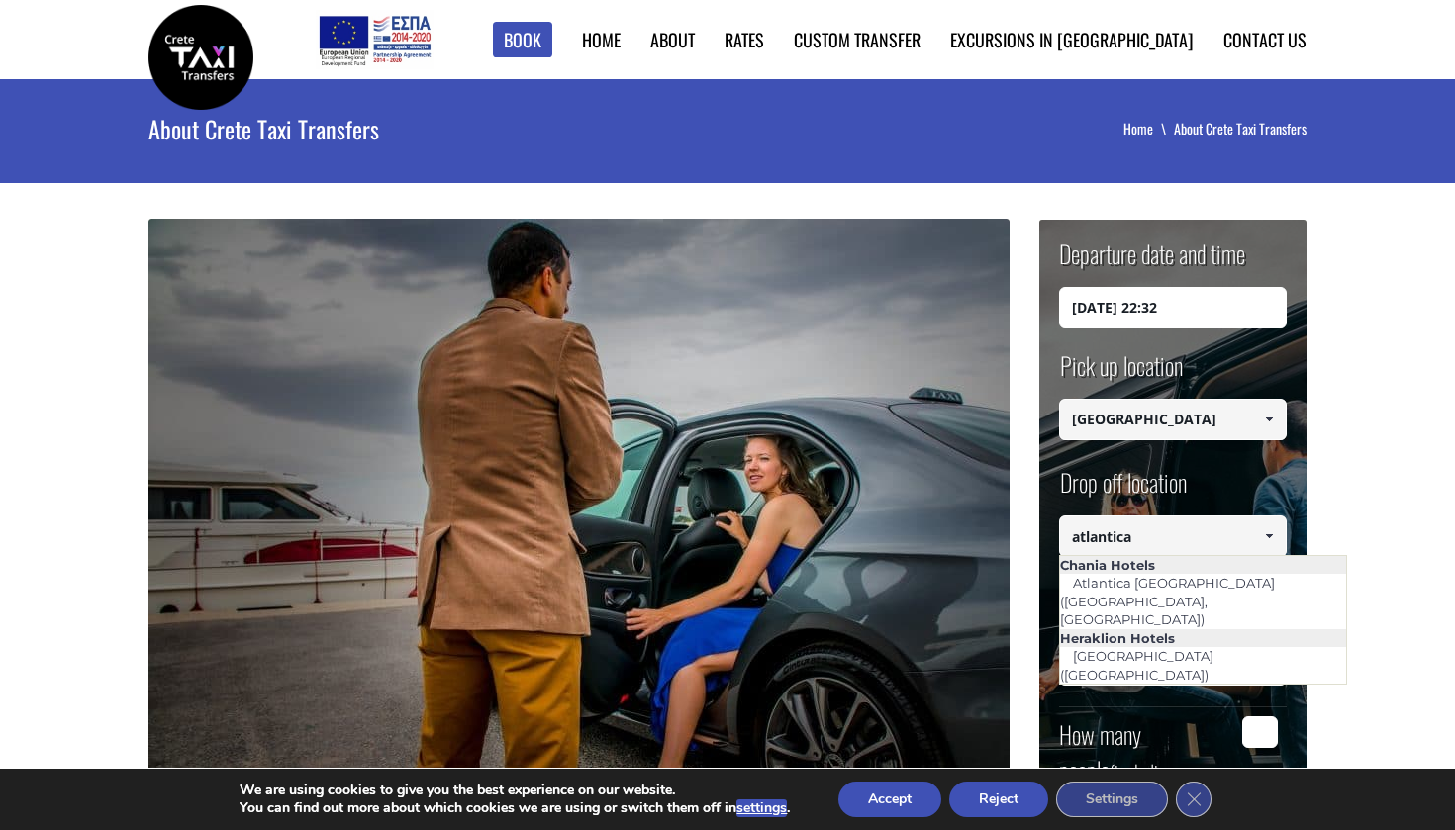
type input "atlantica m"
